Goal: Information Seeking & Learning: Learn about a topic

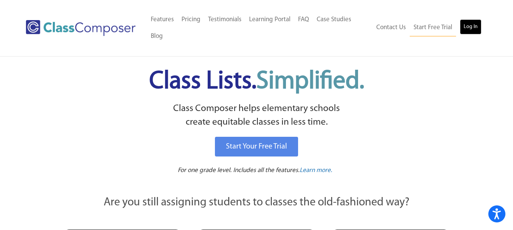
click at [467, 28] on link "Log In" at bounding box center [470, 26] width 22 height 15
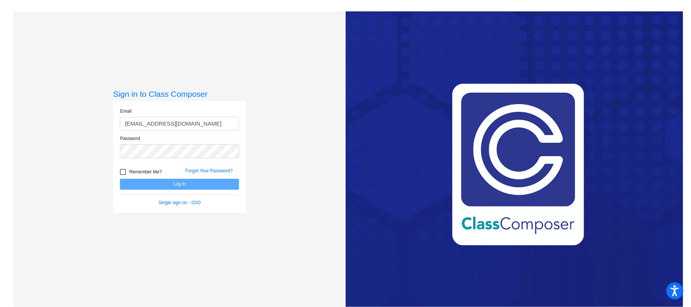
type input "wilkeya@mdusd.org"
click at [185, 180] on button "Log In" at bounding box center [179, 184] width 119 height 11
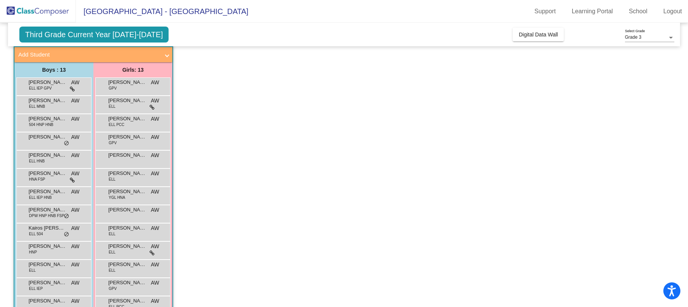
scroll to position [44, 0]
click at [53, 83] on span "Aaron Gomez Flores" at bounding box center [47, 82] width 38 height 8
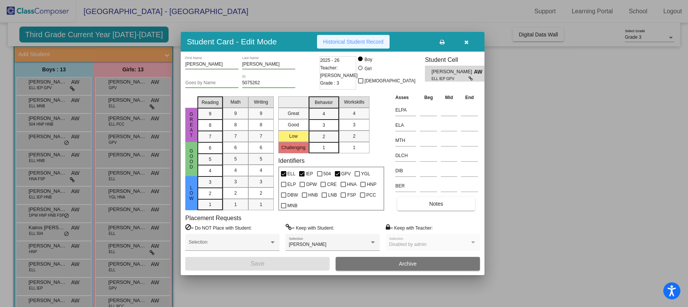
click at [354, 44] on span "Historical Student Record" at bounding box center [353, 42] width 60 height 6
click at [467, 44] on icon "button" at bounding box center [466, 41] width 4 height 5
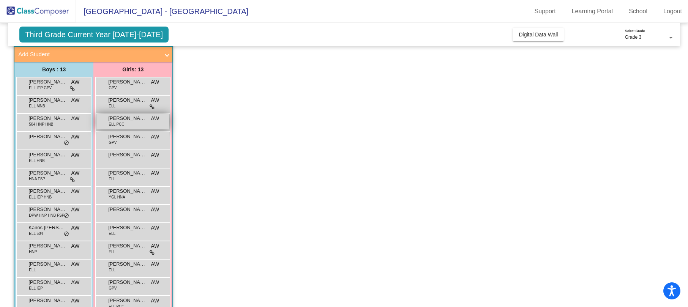
click at [120, 124] on span "ELL PCC" at bounding box center [117, 124] width 16 height 6
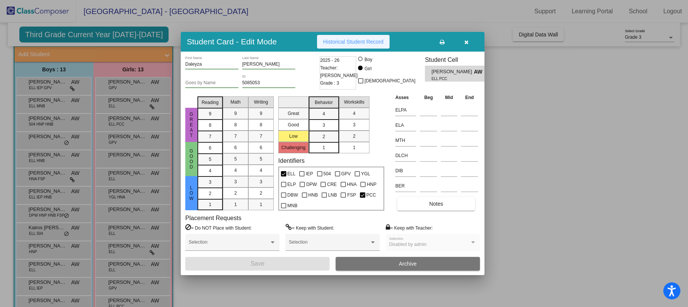
click at [359, 43] on span "Historical Student Record" at bounding box center [353, 42] width 60 height 6
click at [469, 44] on button "button" at bounding box center [466, 42] width 24 height 14
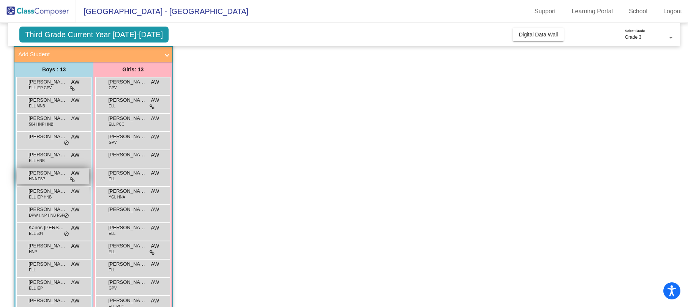
click at [47, 173] on span "Elijah Bernstine" at bounding box center [47, 173] width 38 height 8
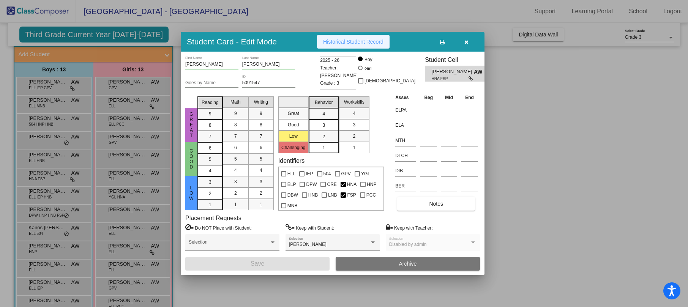
click at [349, 44] on span "Historical Student Record" at bounding box center [353, 42] width 60 height 6
click at [467, 42] on icon "button" at bounding box center [466, 41] width 4 height 5
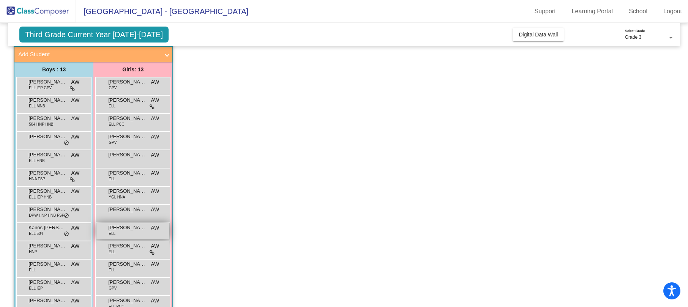
click at [125, 229] on span "Mia Cevallos Montoya" at bounding box center [127, 228] width 38 height 8
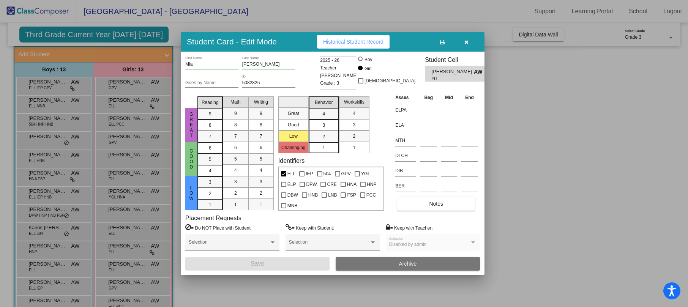
click at [368, 38] on button "Historical Student Record" at bounding box center [353, 42] width 72 height 14
click at [467, 42] on icon "button" at bounding box center [466, 41] width 4 height 5
